Goal: Communication & Community: Answer question/provide support

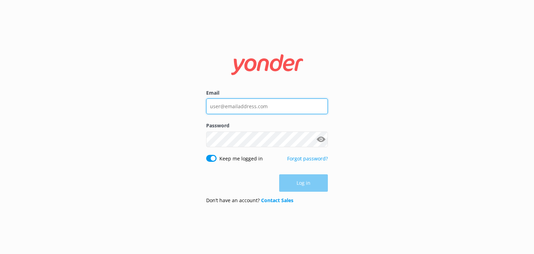
type input "[EMAIL_ADDRESS][DOMAIN_NAME]"
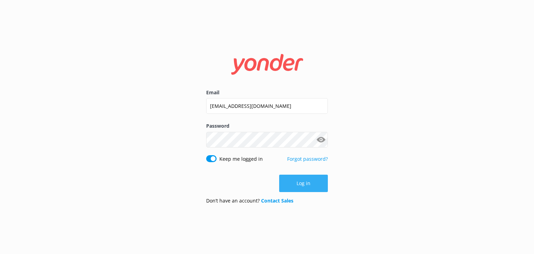
click at [307, 185] on button "Log in" at bounding box center [303, 183] width 49 height 17
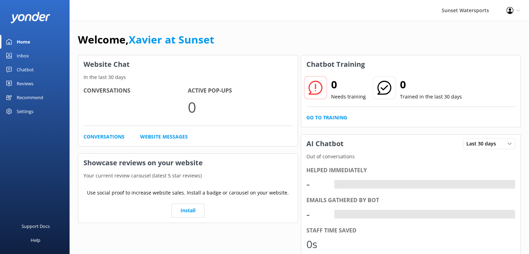
click at [25, 56] on div "Inbox" at bounding box center [23, 56] width 12 height 14
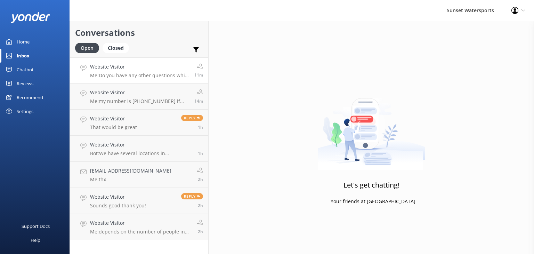
click at [164, 79] on link "Website Visitor Me: Do you have any other questions while I am here? By the way…" at bounding box center [139, 70] width 138 height 26
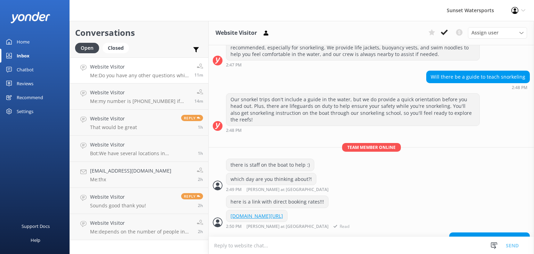
scroll to position [266, 0]
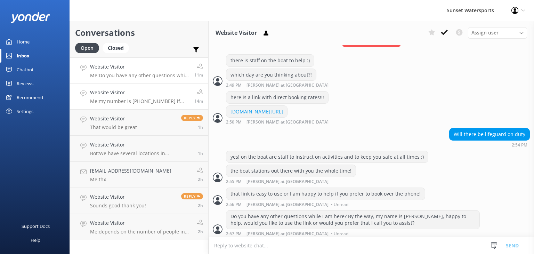
click at [149, 99] on p "Me: my number is [PHONE_NUMBER] if you need me" at bounding box center [139, 101] width 99 height 6
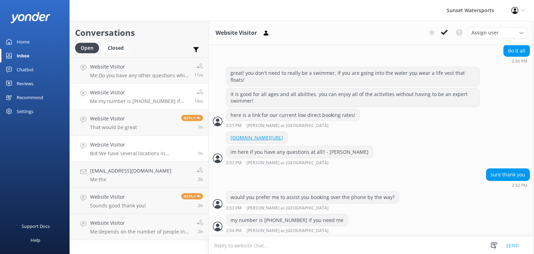
scroll to position [239, 0]
click at [24, 55] on div "Inbox" at bounding box center [23, 56] width 13 height 14
